Goal: Browse casually: Explore the website without a specific task or goal

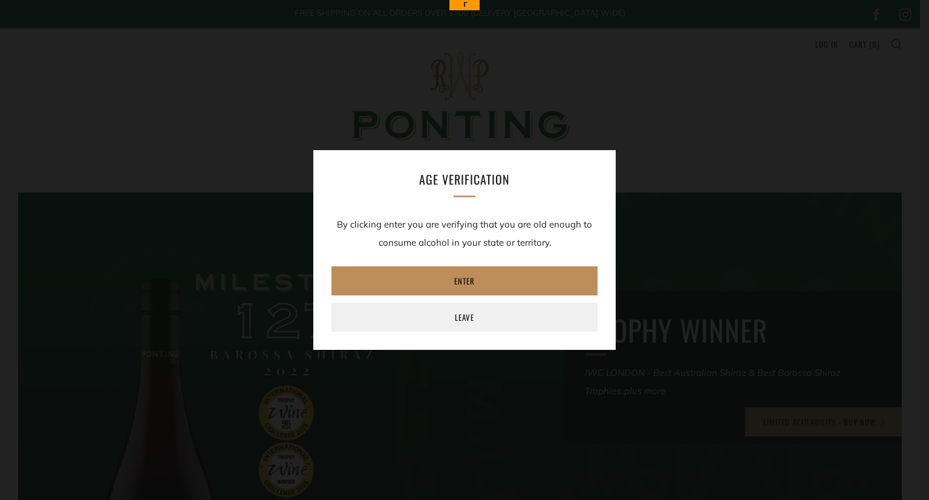
click at [460, 280] on link "Enter" at bounding box center [465, 280] width 266 height 29
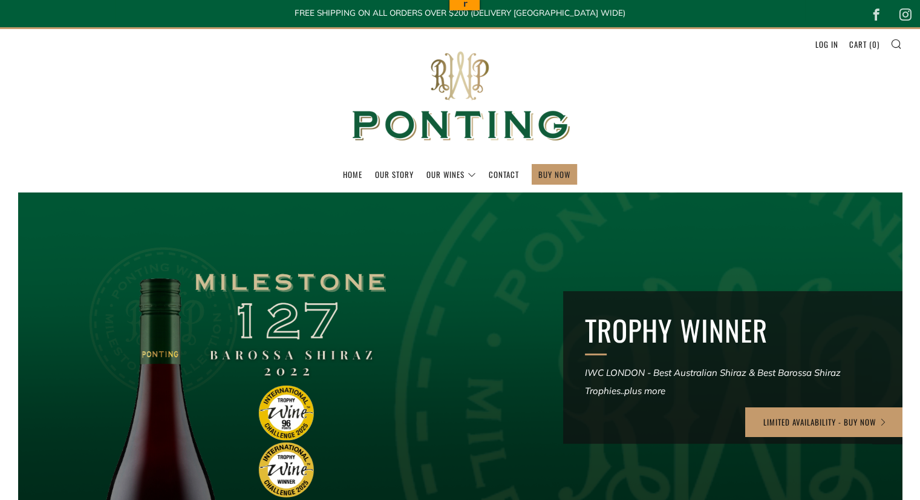
click at [746, 129] on header "Menu Search Cart Home Our Story Our Wines 0 )" at bounding box center [460, 109] width 920 height 165
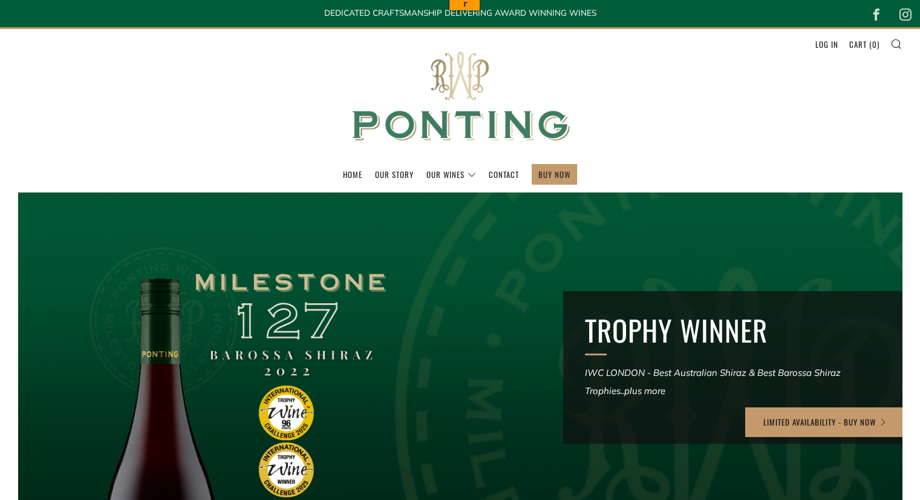
click at [497, 126] on img at bounding box center [460, 96] width 242 height 135
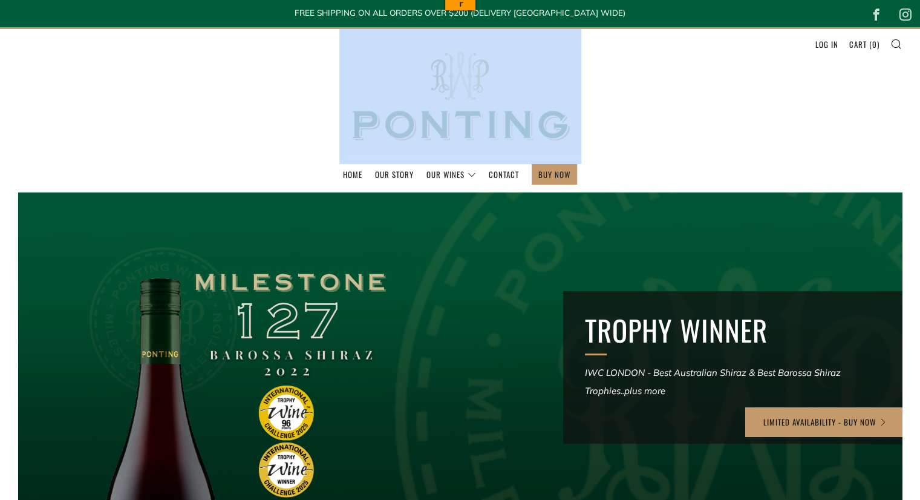
drag, startPoint x: 513, startPoint y: 132, endPoint x: 374, endPoint y: 131, distance: 138.6
click at [374, 131] on header "Menu Search Cart Home Our Story Our Wines 0 )" at bounding box center [460, 109] width 920 height 165
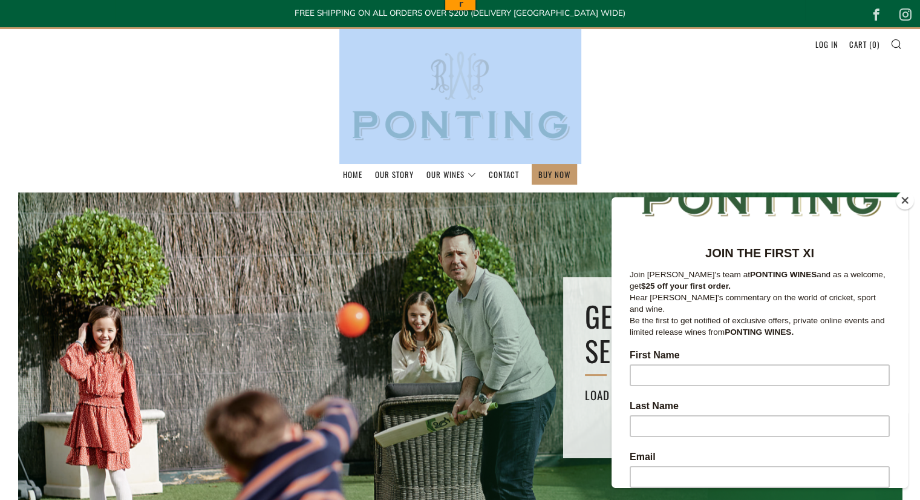
click at [902, 201] on button "Close" at bounding box center [905, 200] width 18 height 18
